Goal: Information Seeking & Learning: Learn about a topic

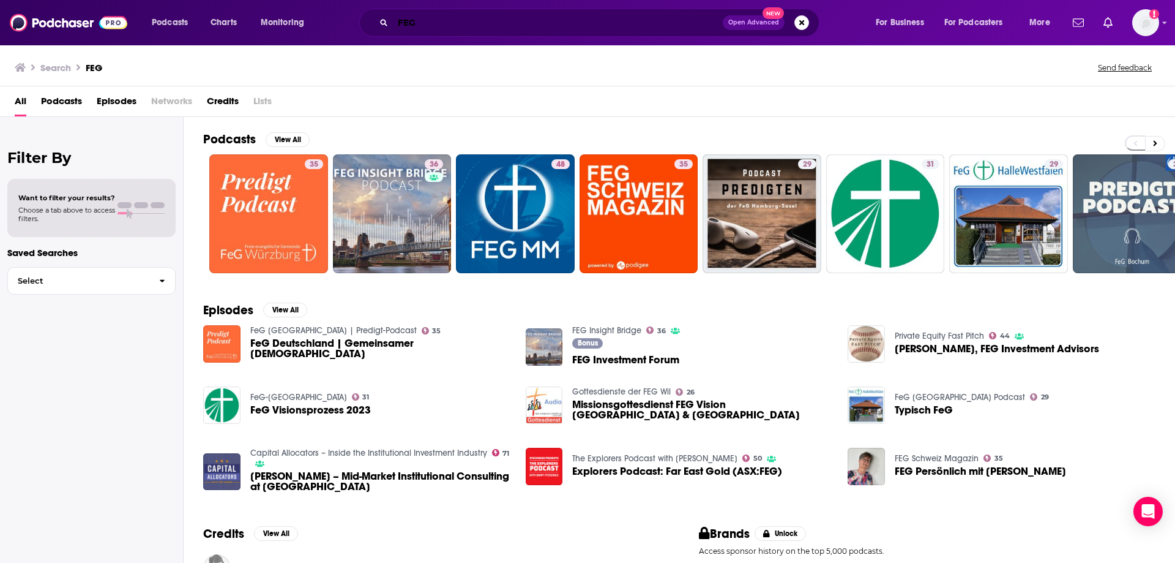
click at [586, 17] on input "FEG" at bounding box center [558, 23] width 330 height 20
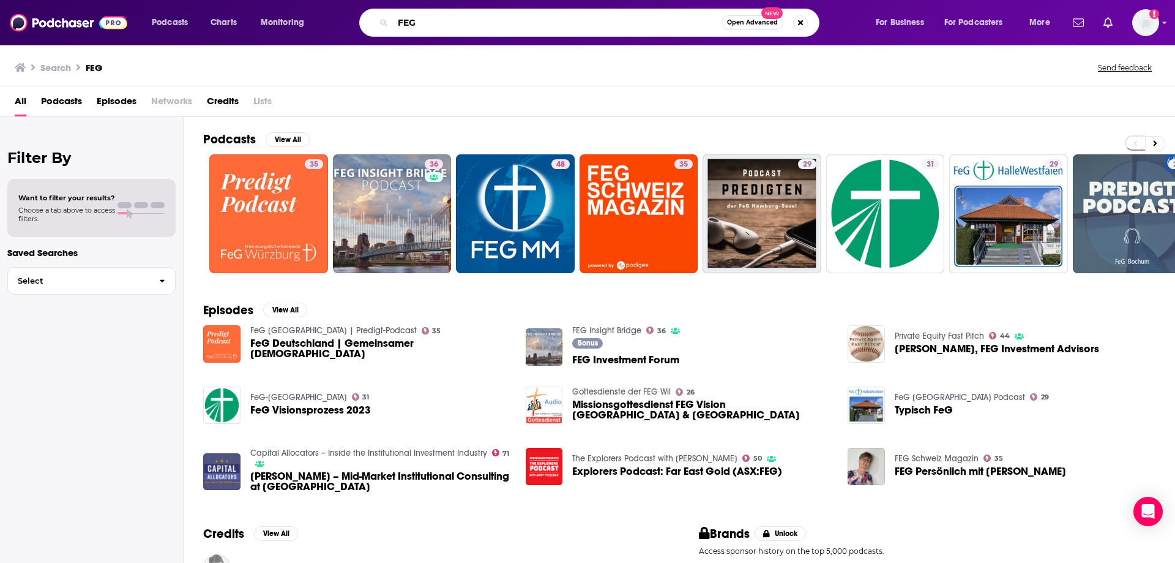
click at [417, 23] on input "FEG" at bounding box center [557, 23] width 329 height 20
click at [411, 25] on input "FEG" at bounding box center [557, 23] width 329 height 20
type input "the private equity podcast"
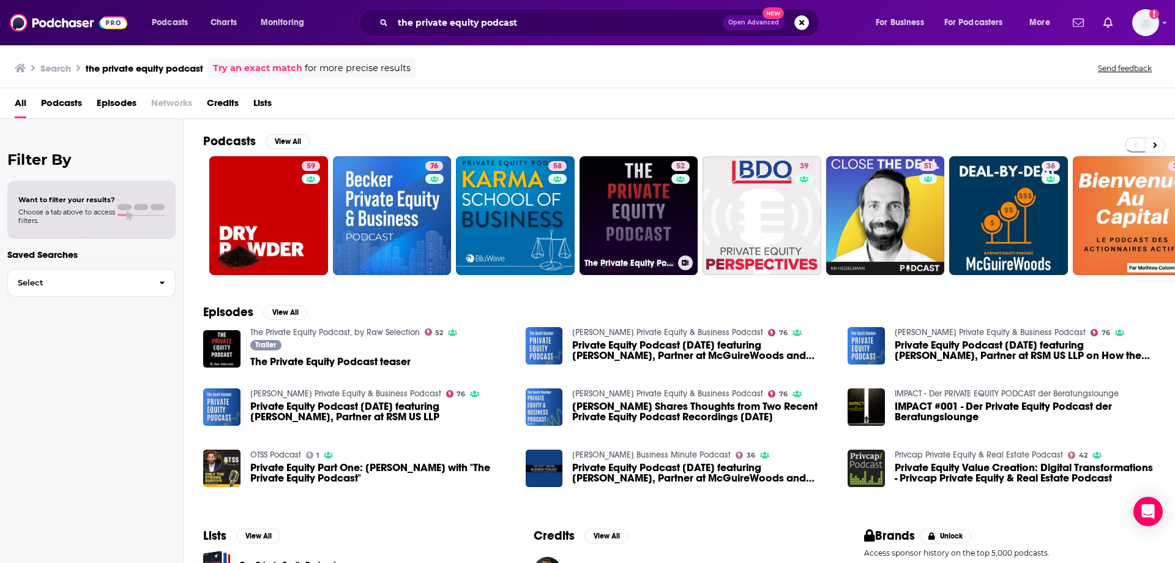
click at [669, 214] on link "52 The Private Equity Podcast, by Raw Selection" at bounding box center [639, 215] width 119 height 119
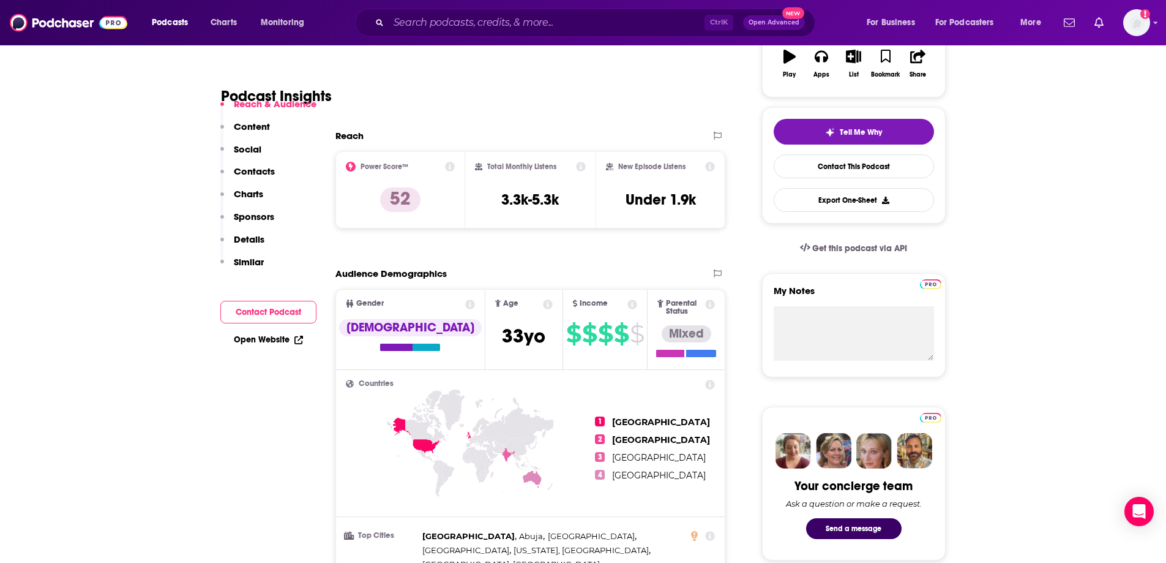
scroll to position [245, 0]
